Goal: Navigation & Orientation: Find specific page/section

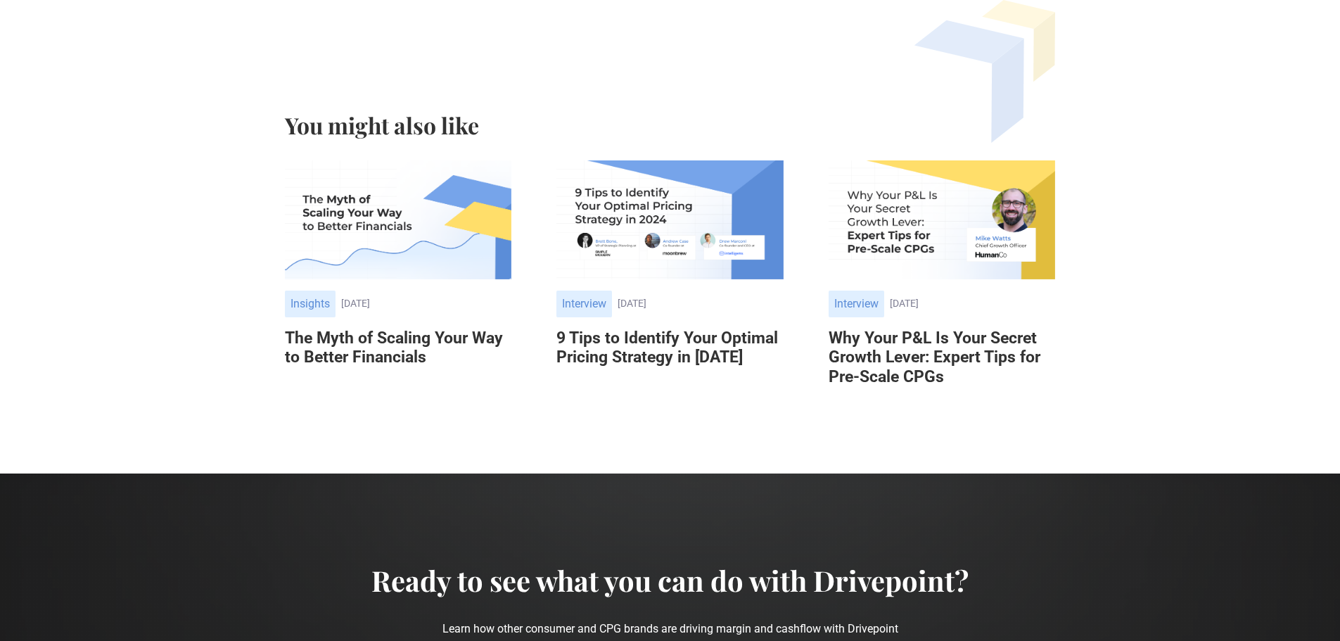
scroll to position [2358, 0]
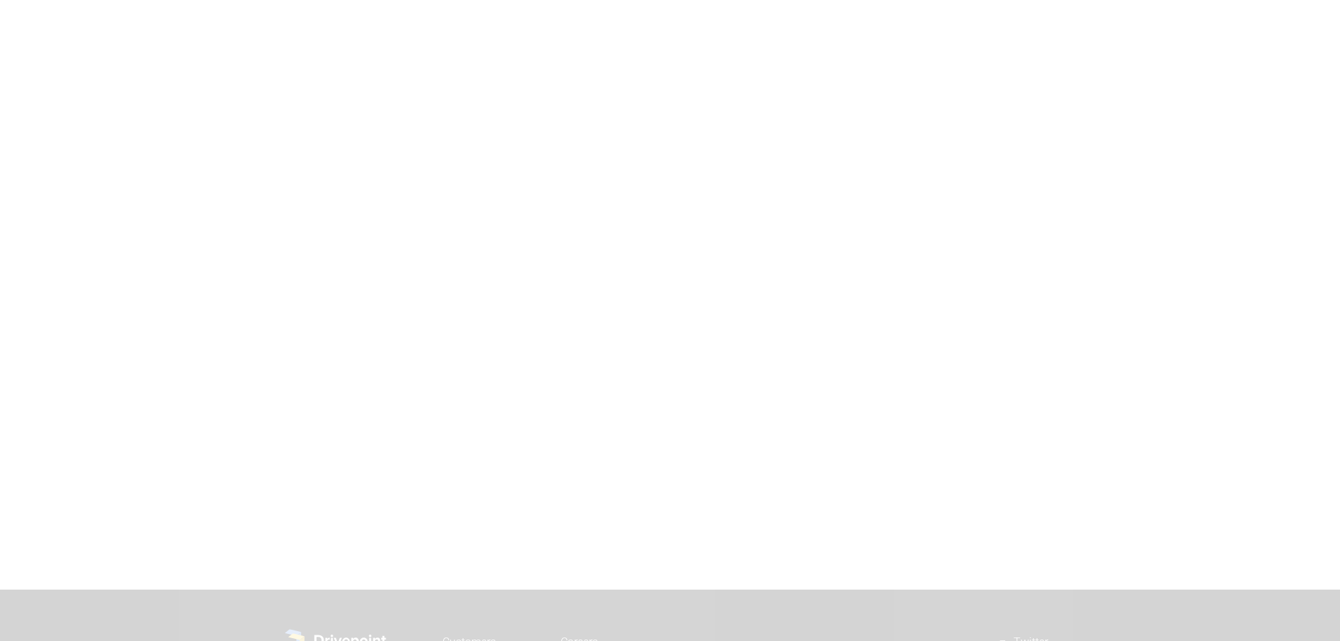
scroll to position [1890, 0]
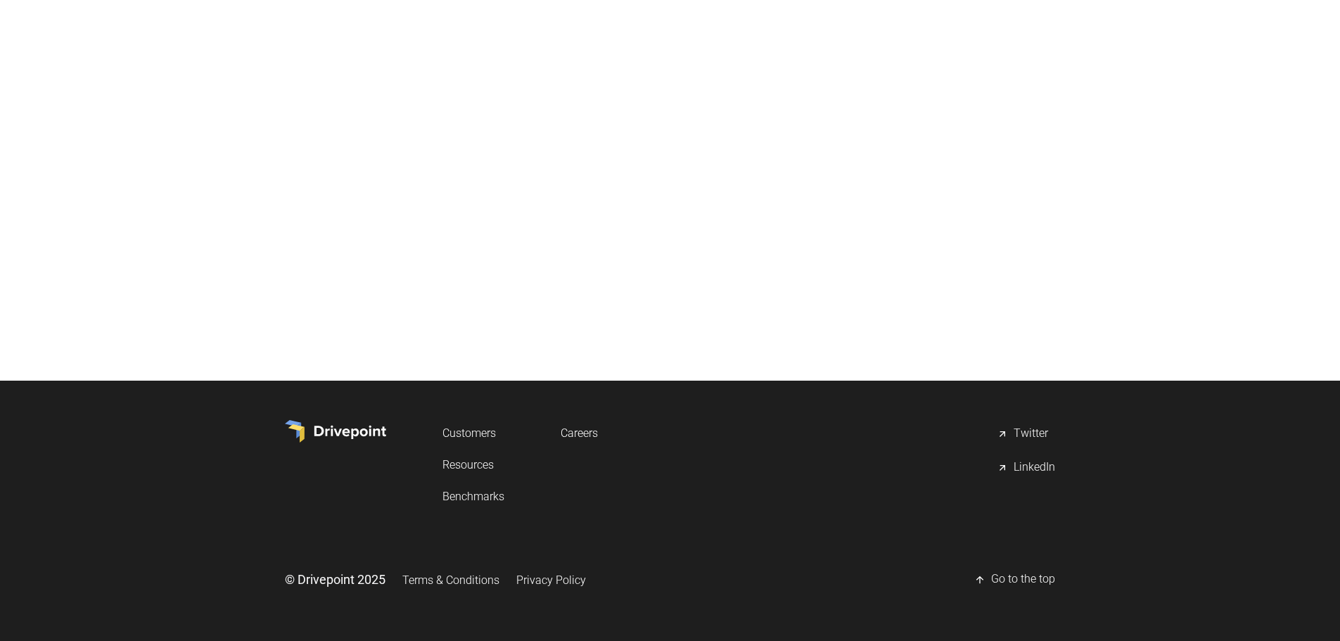
click at [559, 580] on link "Privacy Policy" at bounding box center [551, 580] width 70 height 26
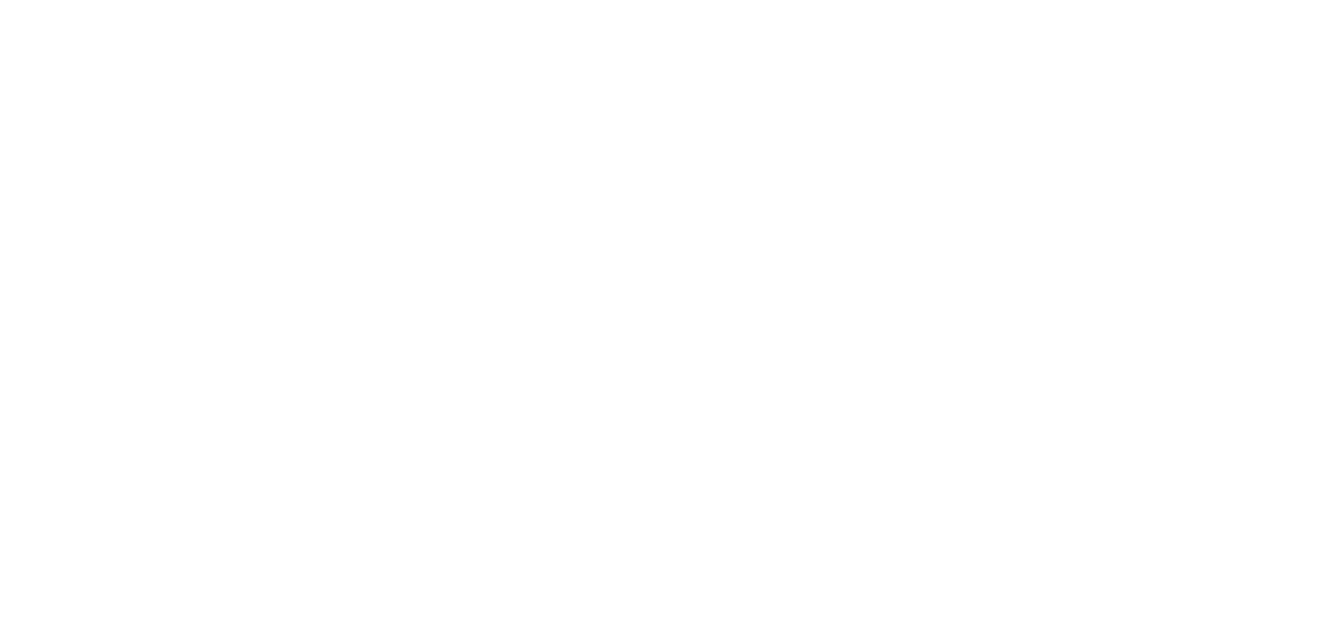
scroll to position [3798, 0]
